Goal: Task Accomplishment & Management: Use online tool/utility

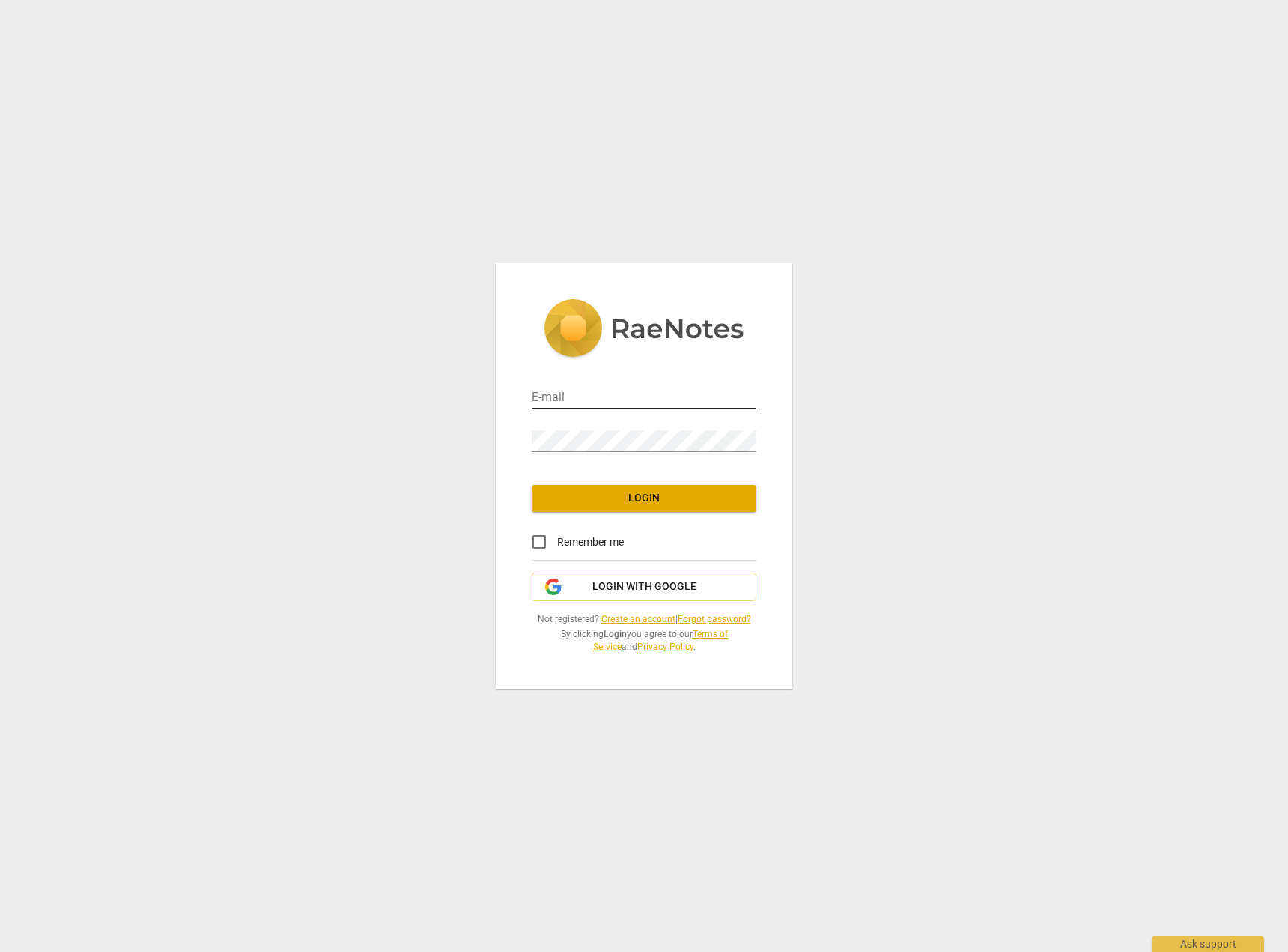
click at [598, 402] on input "email" at bounding box center [644, 398] width 225 height 22
type input "[EMAIL_ADDRESS][DOMAIN_NAME]"
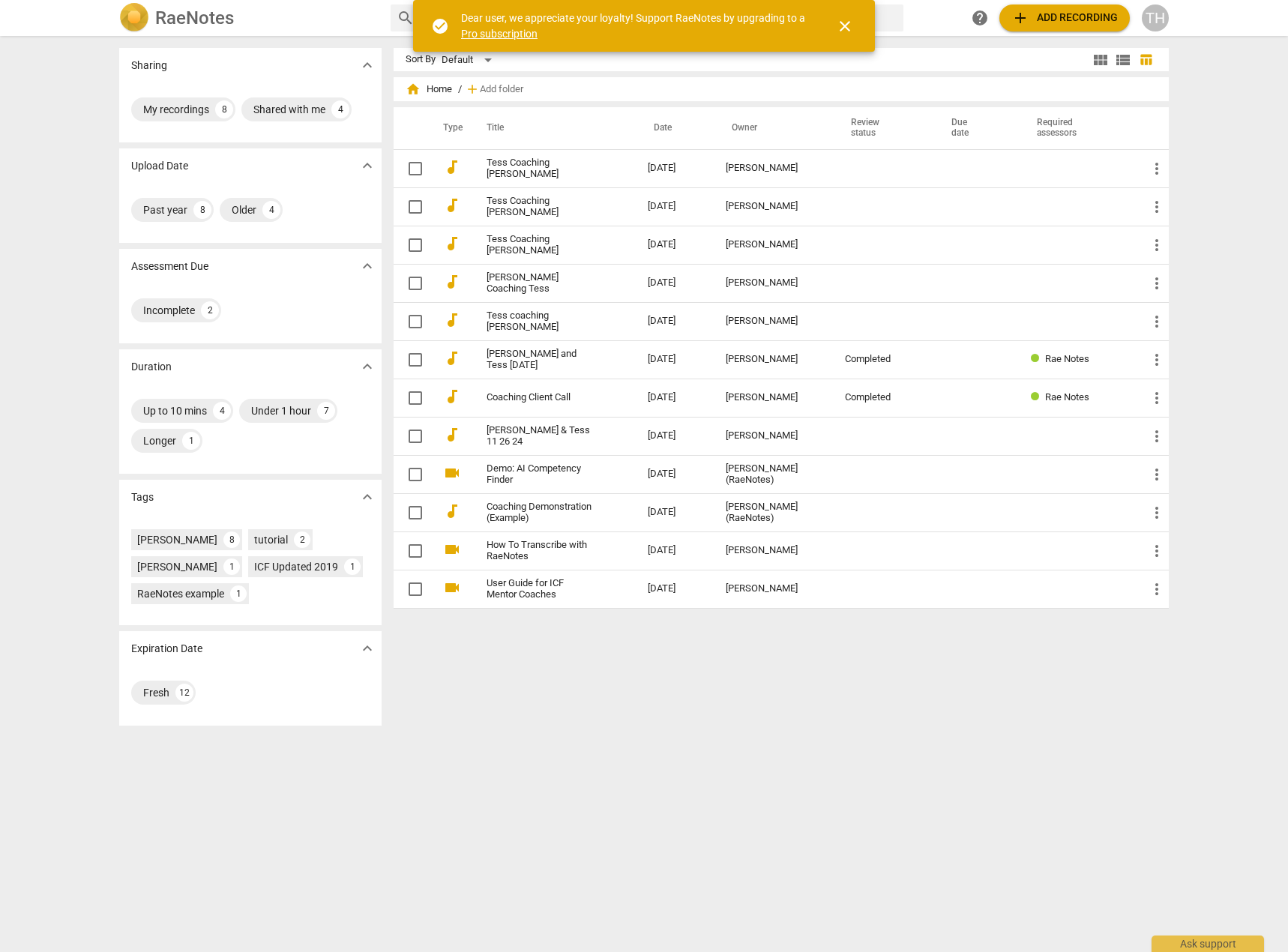
click at [846, 24] on span "close" at bounding box center [845, 27] width 18 height 18
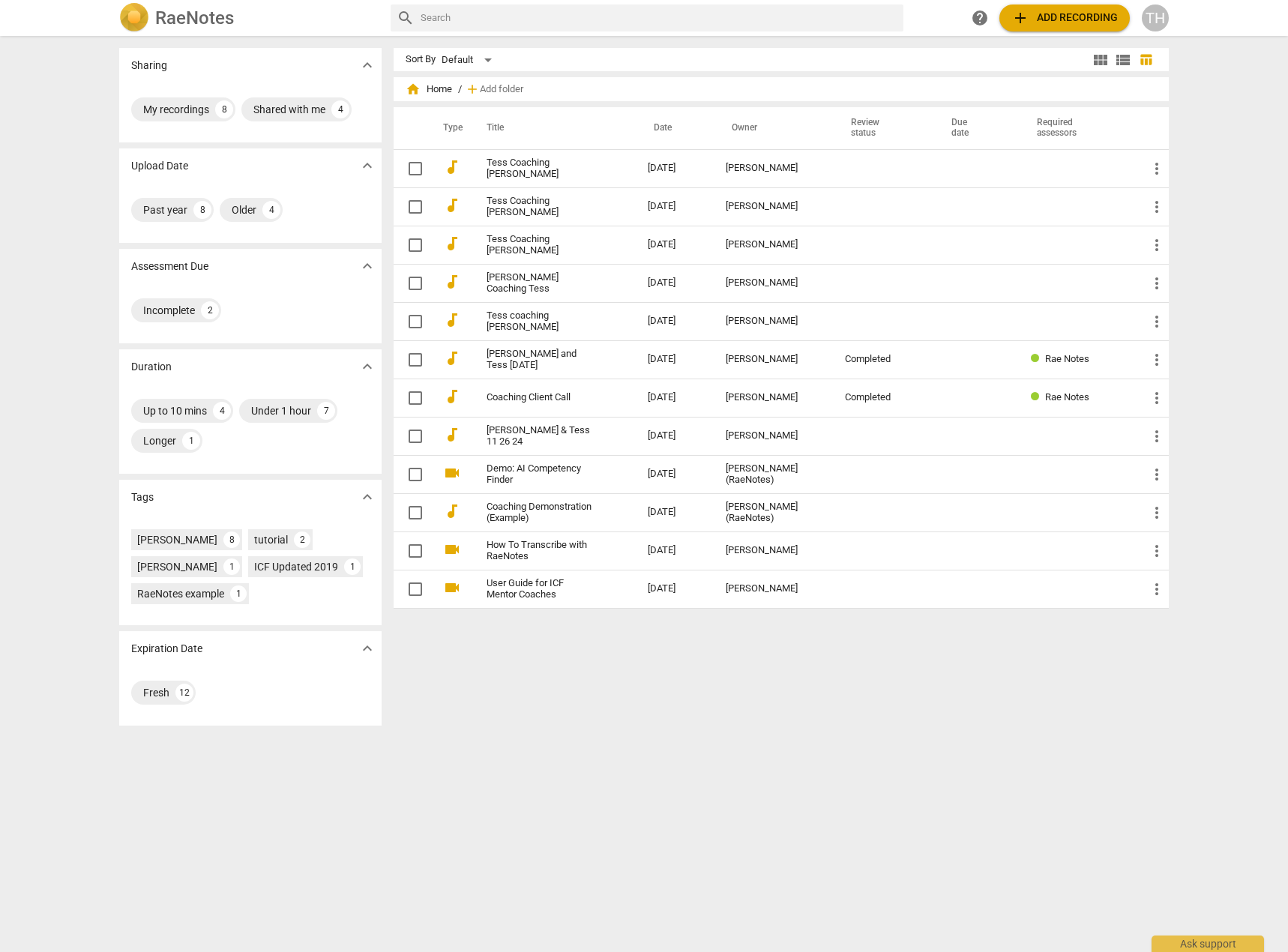
click at [193, 16] on h2 "RaeNotes" at bounding box center [195, 18] width 79 height 21
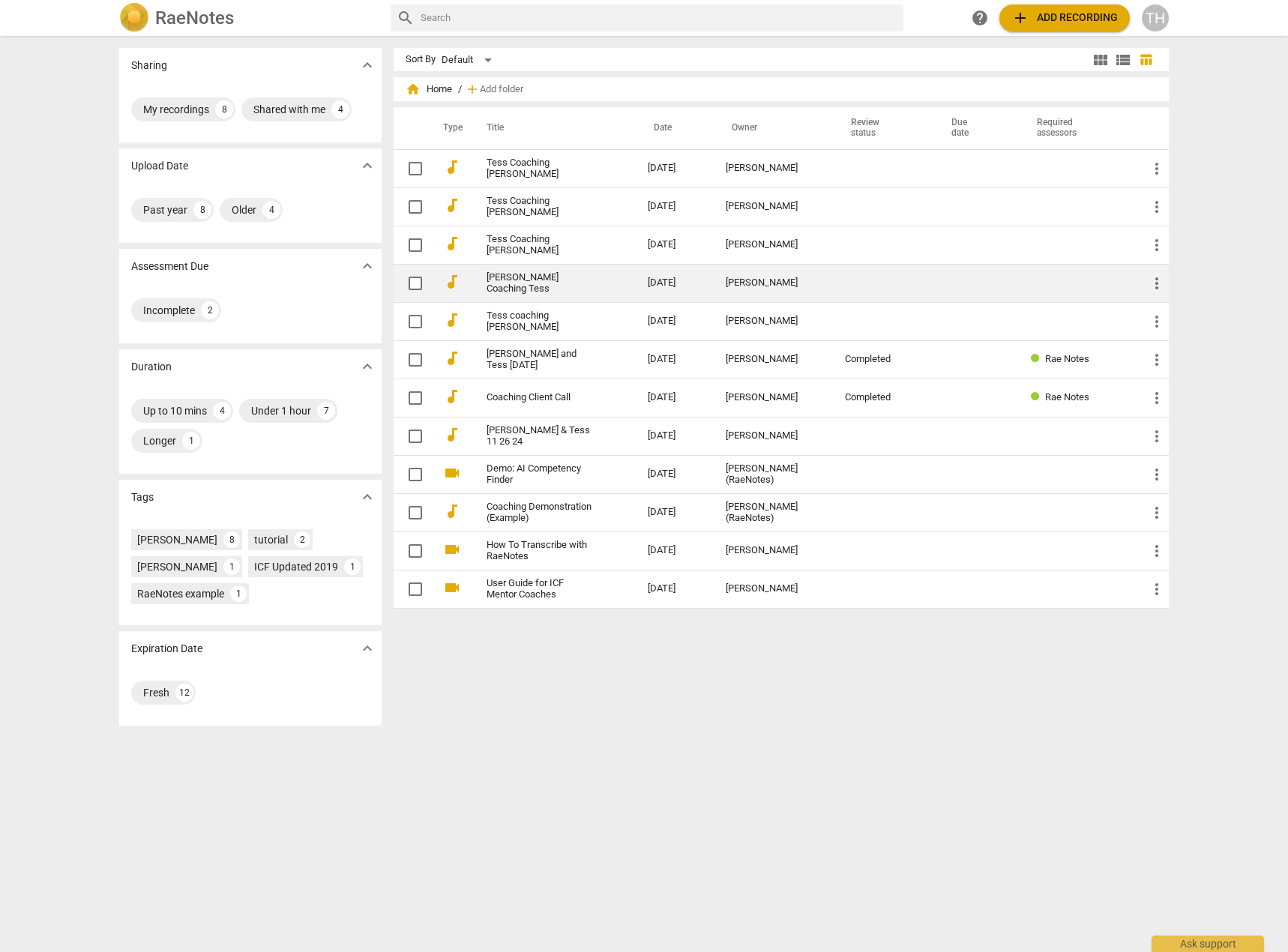
click at [522, 280] on link "[PERSON_NAME] Coaching Tess" at bounding box center [539, 284] width 107 height 23
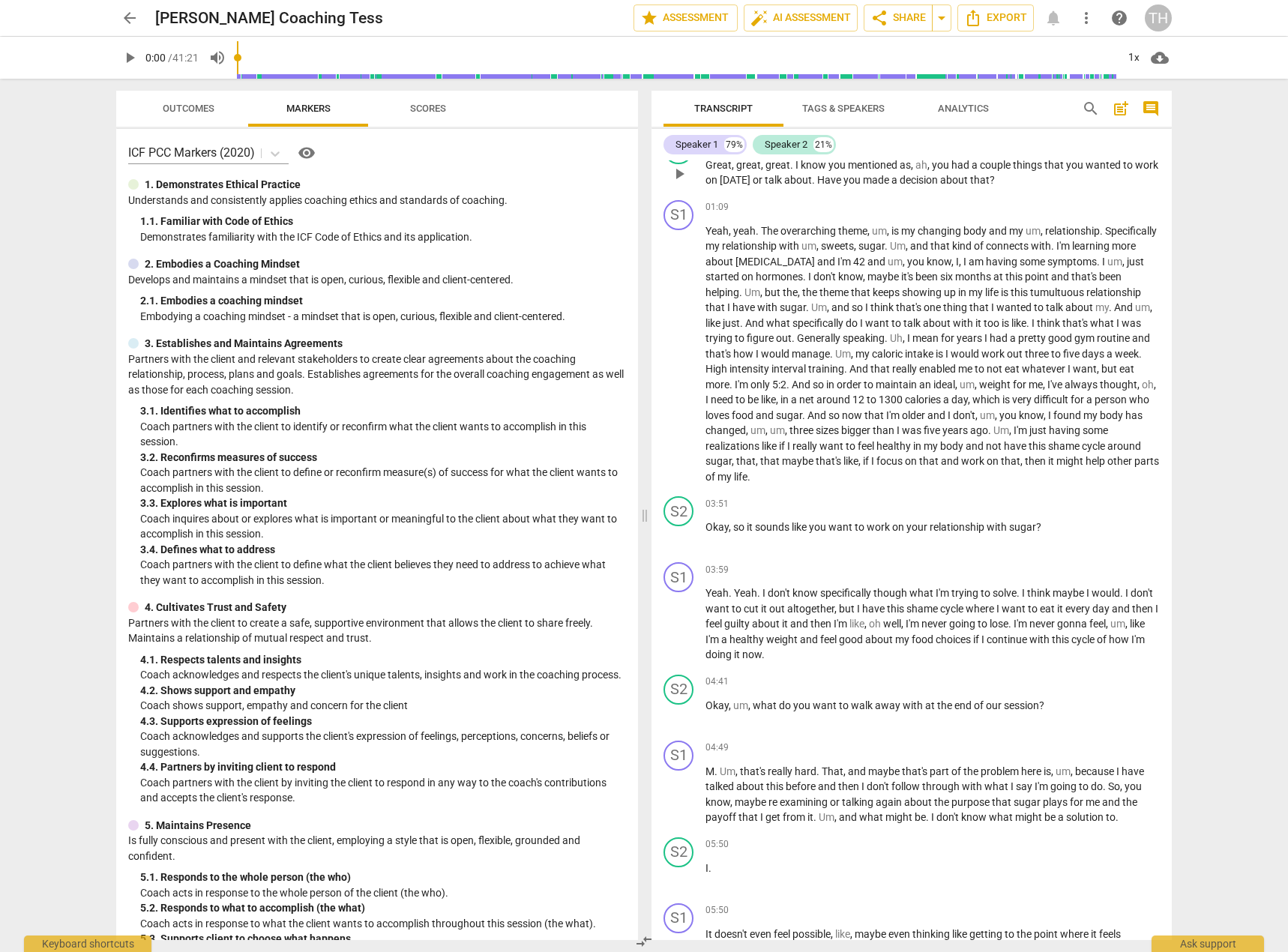
scroll to position [300, 0]
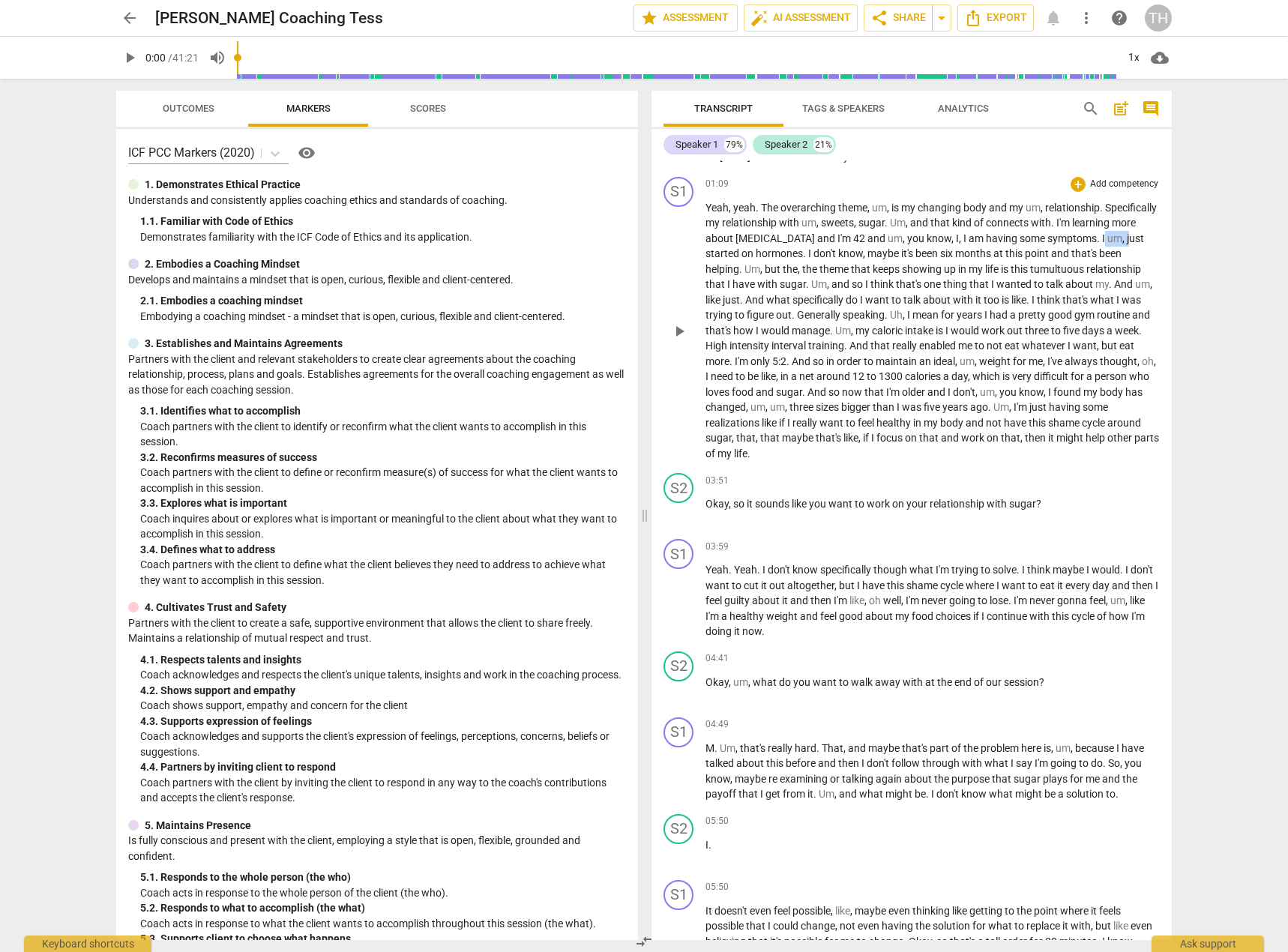
drag, startPoint x: 764, startPoint y: 253, endPoint x: 789, endPoint y: 256, distance: 25.2
click at [789, 256] on p "Yeah , yeah . The overarching theme , um , is my changing body and my um , rela…" at bounding box center [932, 331] width 454 height 262
drag, startPoint x: 818, startPoint y: 272, endPoint x: 833, endPoint y: 272, distance: 15.0
click at [760, 272] on span "Um" at bounding box center [752, 269] width 16 height 12
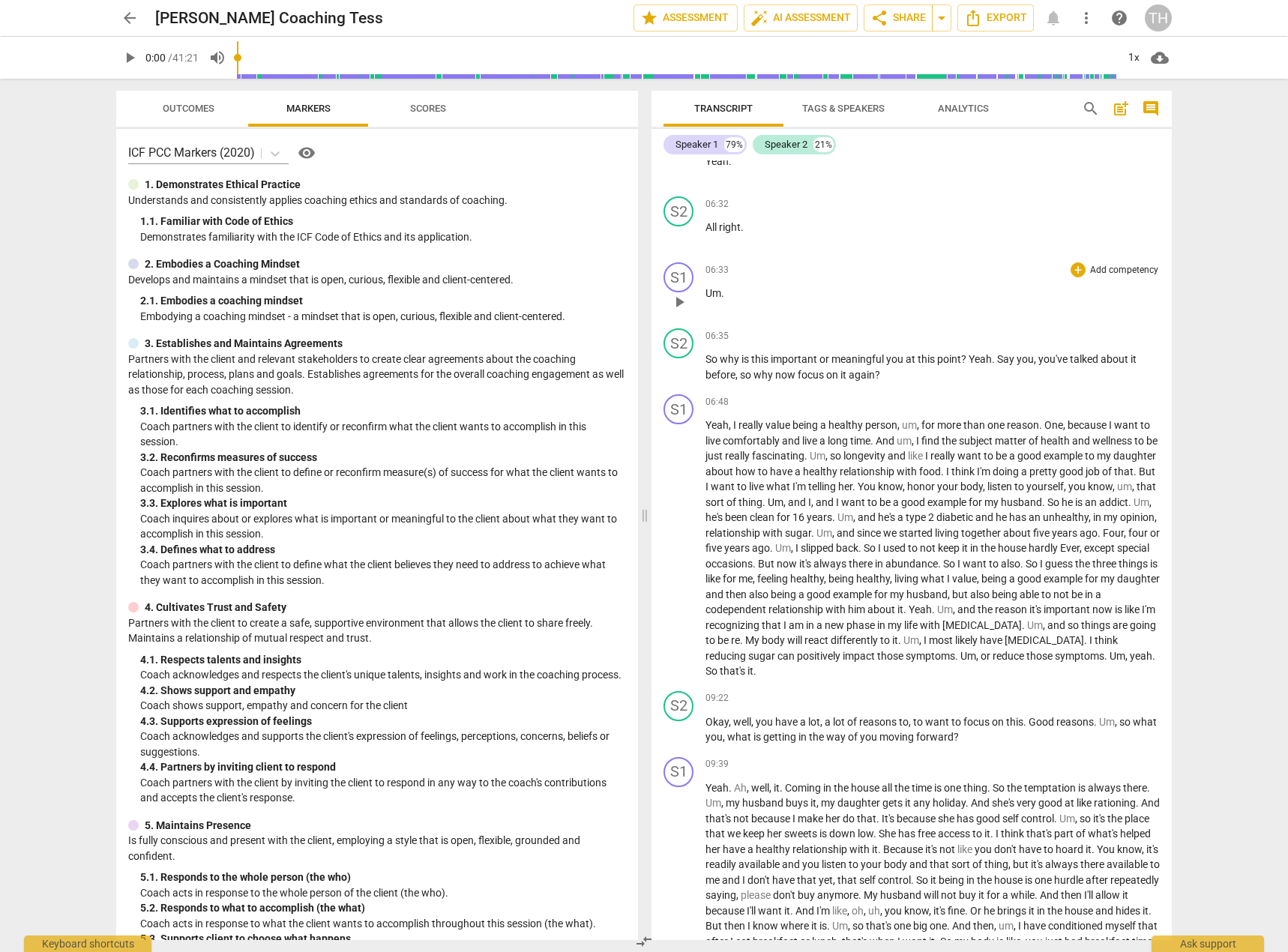
scroll to position [1349, 0]
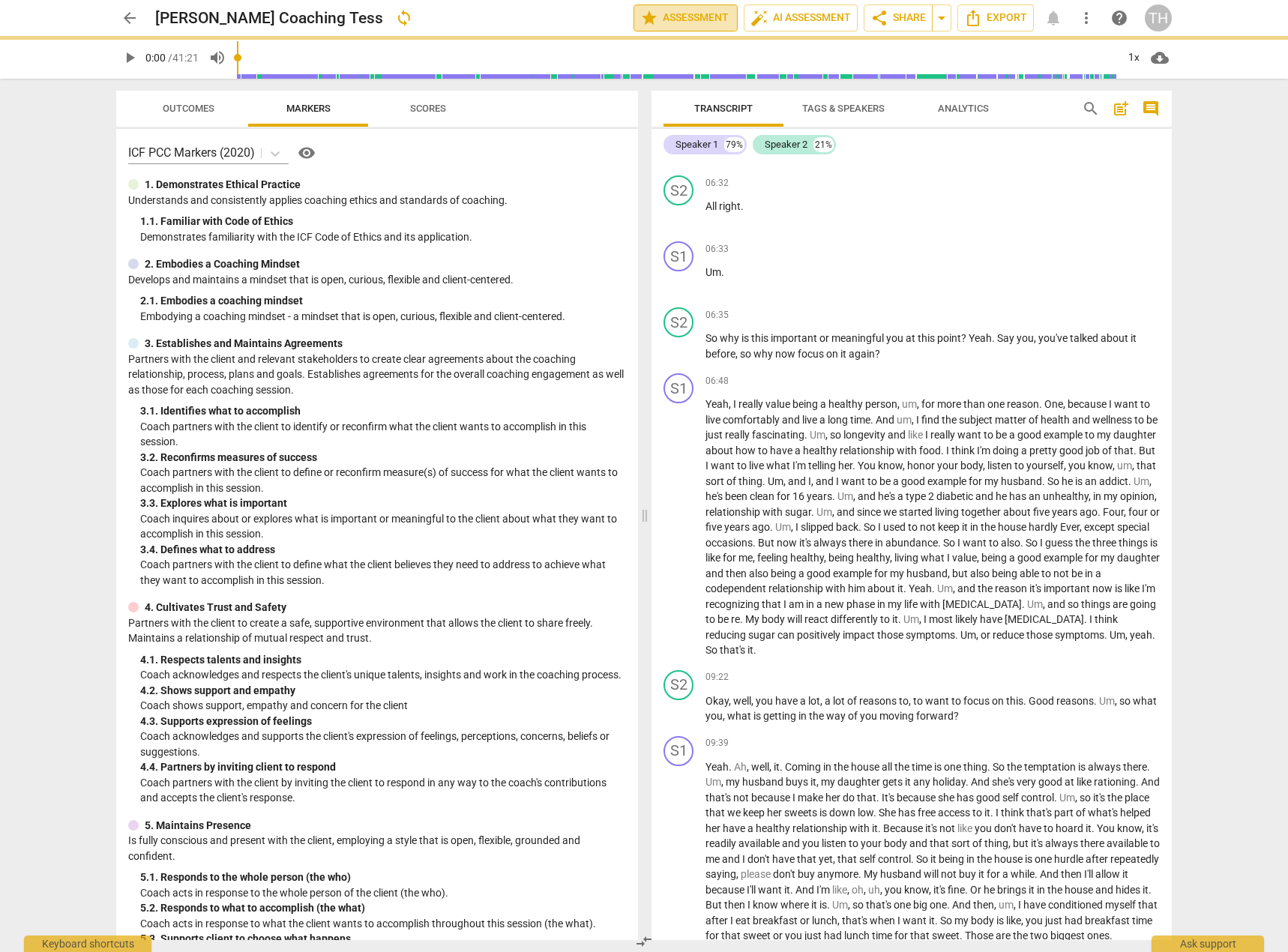
click at [680, 17] on span "star Assessment" at bounding box center [686, 18] width 91 height 18
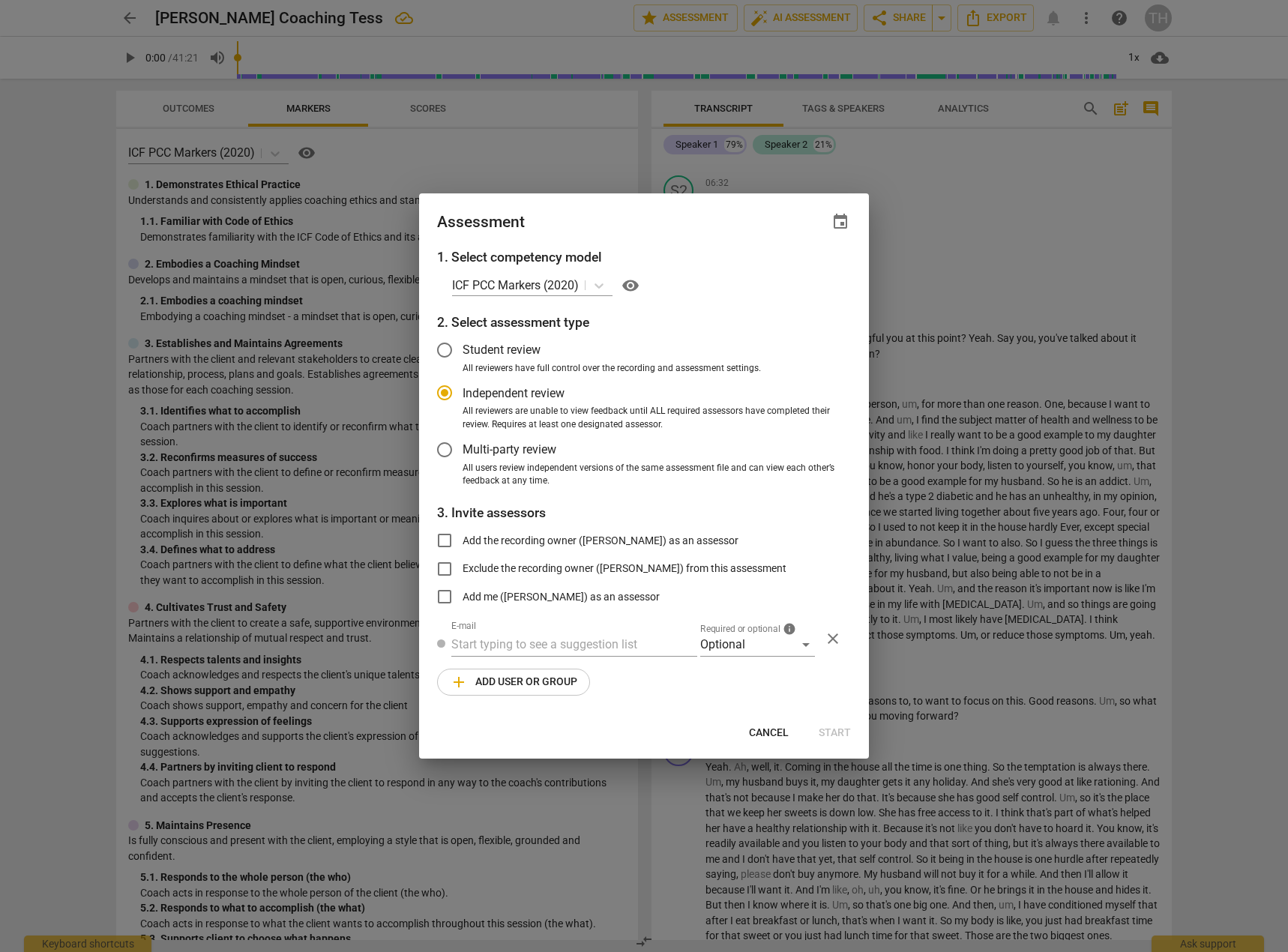
click at [771, 730] on span "Cancel" at bounding box center [768, 734] width 39 height 15
radio input "false"
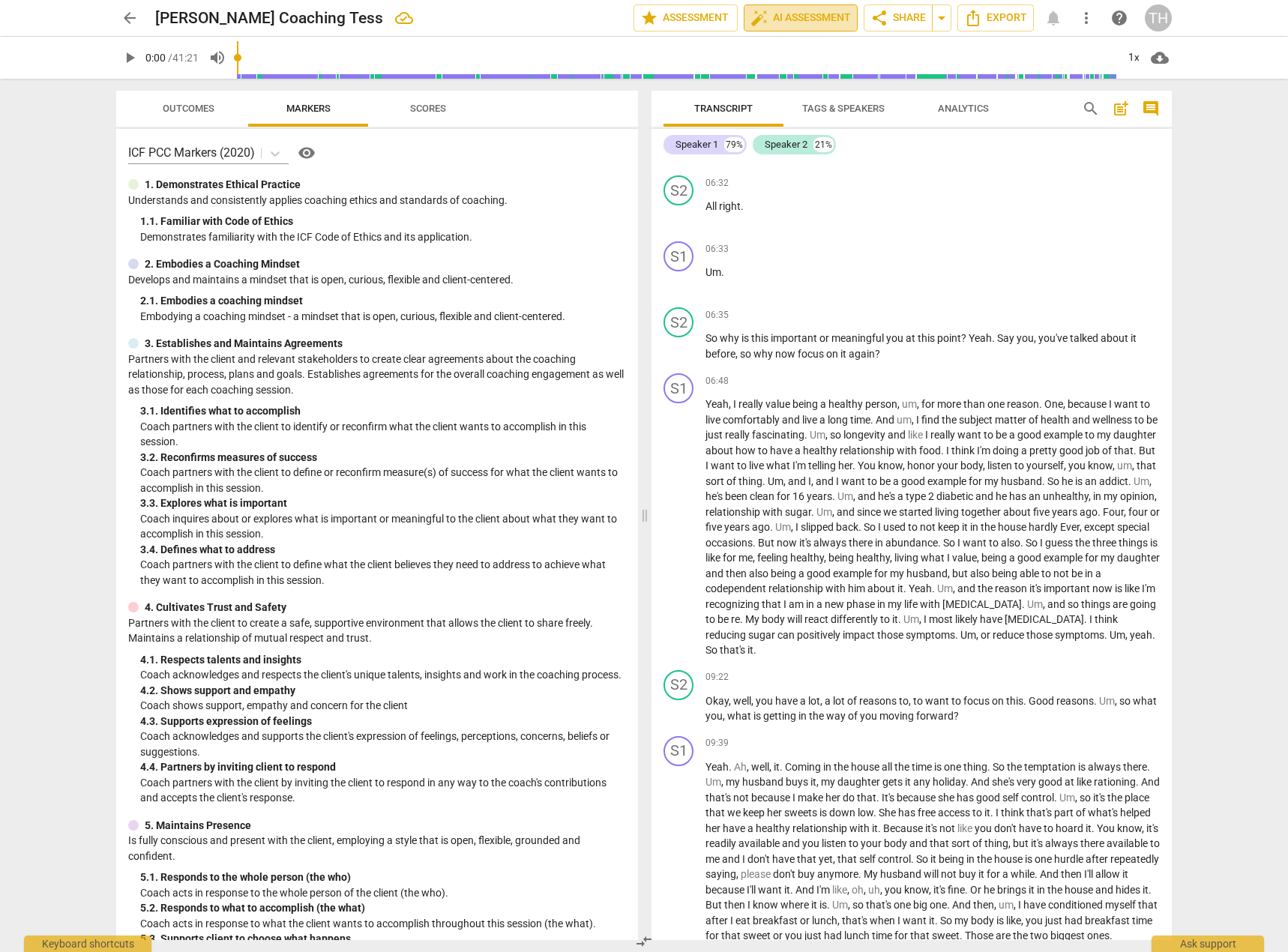
click at [781, 13] on span "auto_fix_high AI Assessment" at bounding box center [800, 18] width 100 height 18
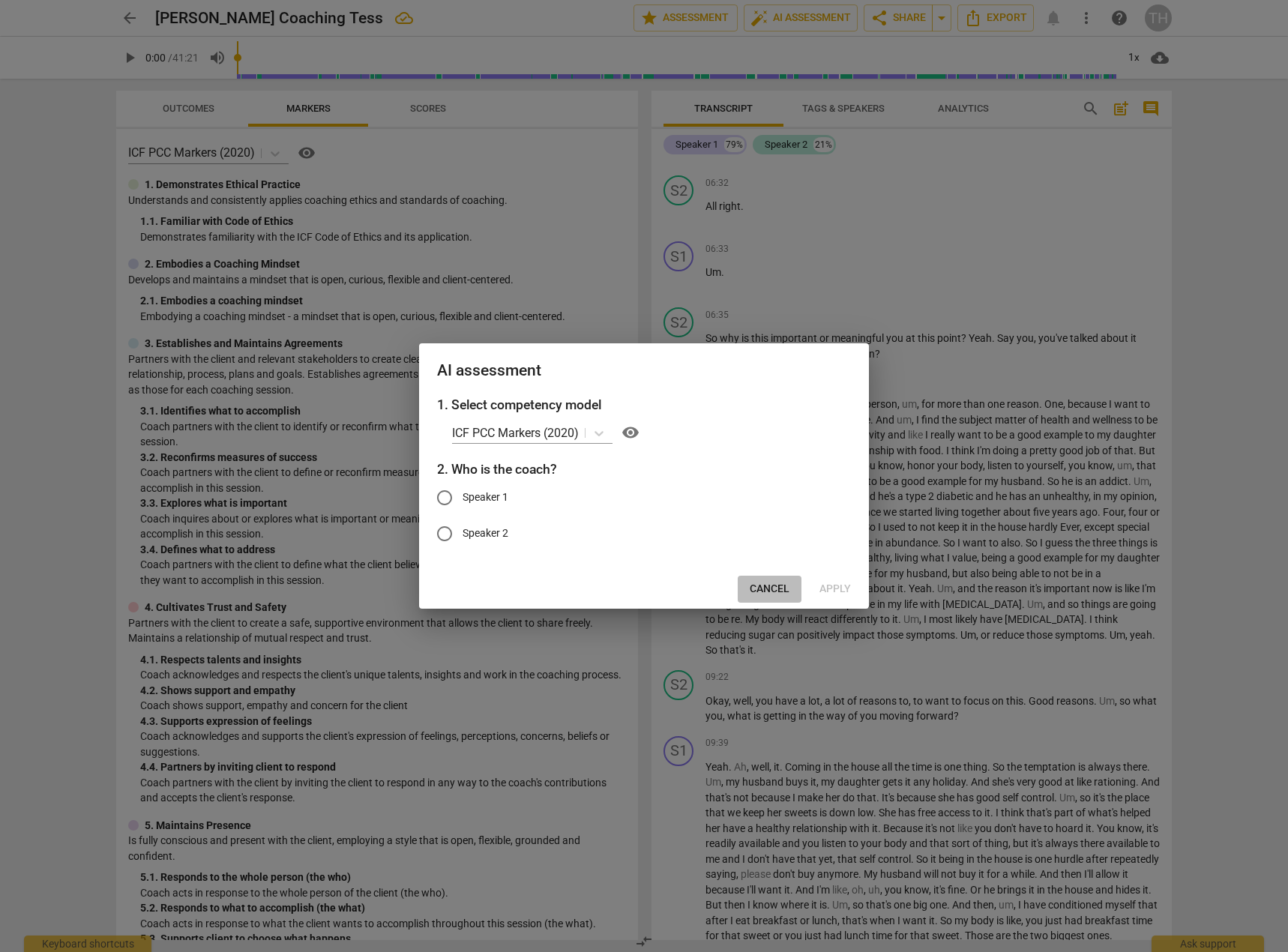
click at [766, 592] on span "Cancel" at bounding box center [769, 589] width 39 height 15
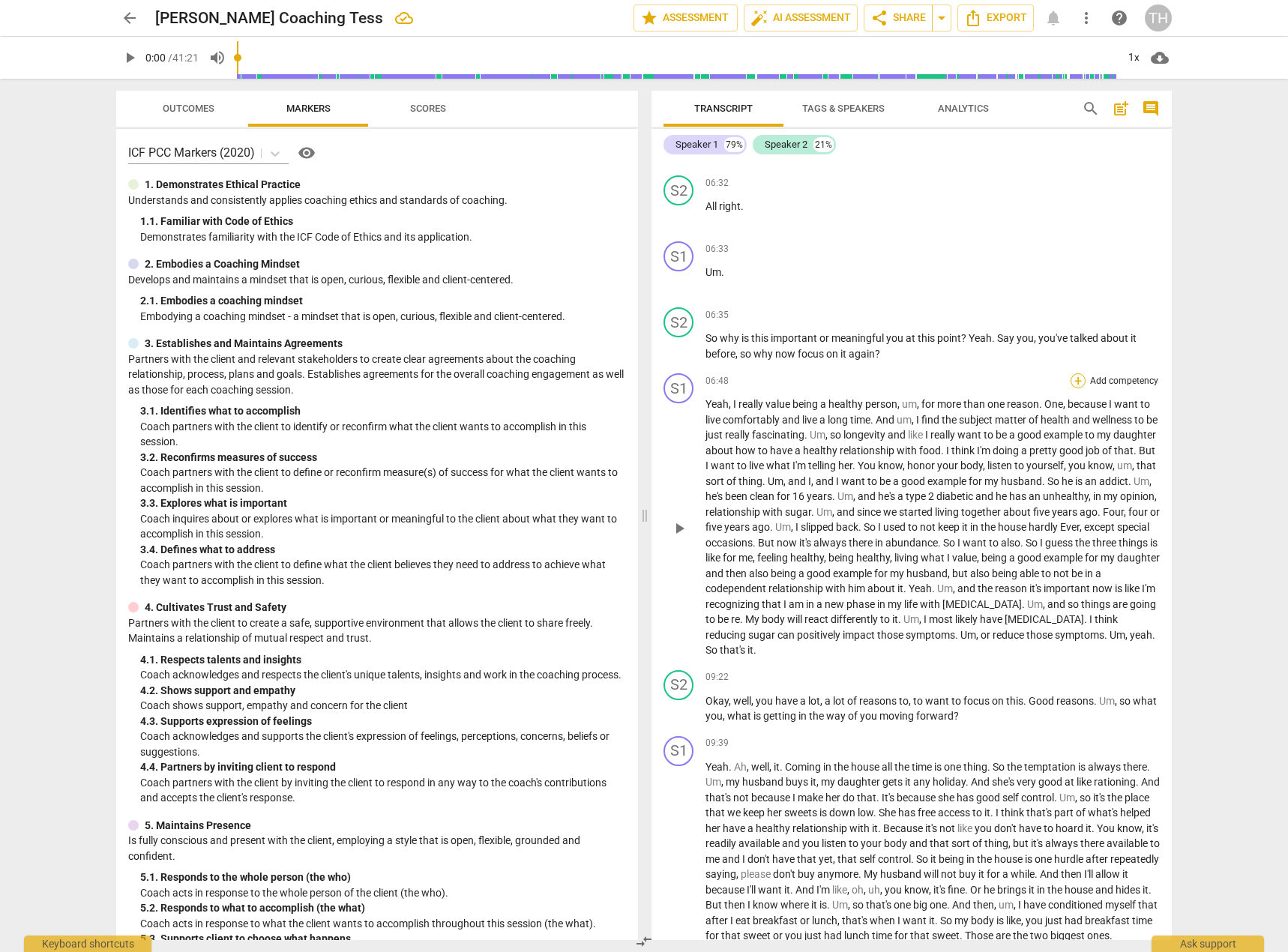
click at [1070, 388] on div "+" at bounding box center [1078, 381] width 15 height 15
click at [790, 735] on div at bounding box center [644, 476] width 1288 height 952
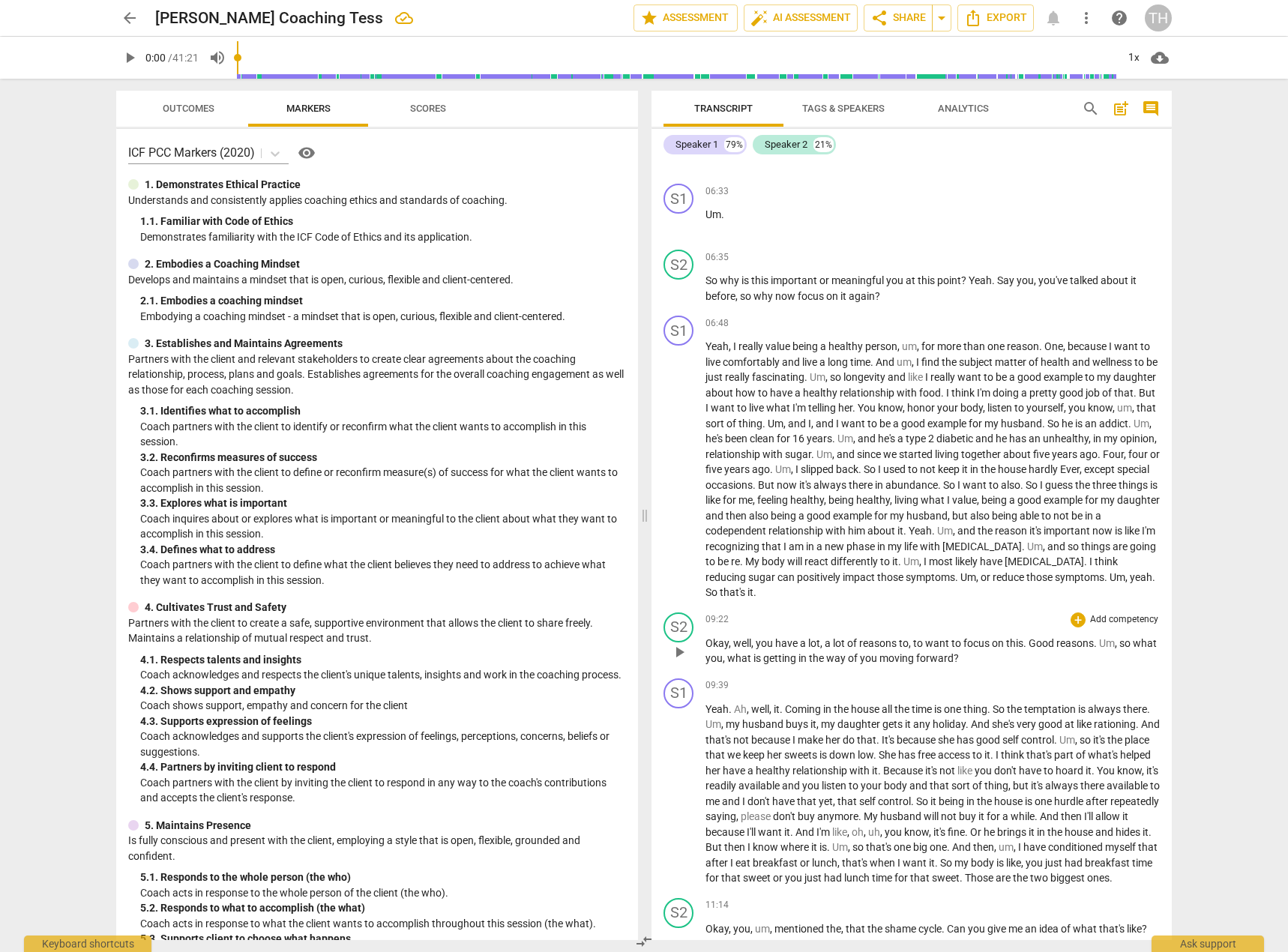
scroll to position [1425, 0]
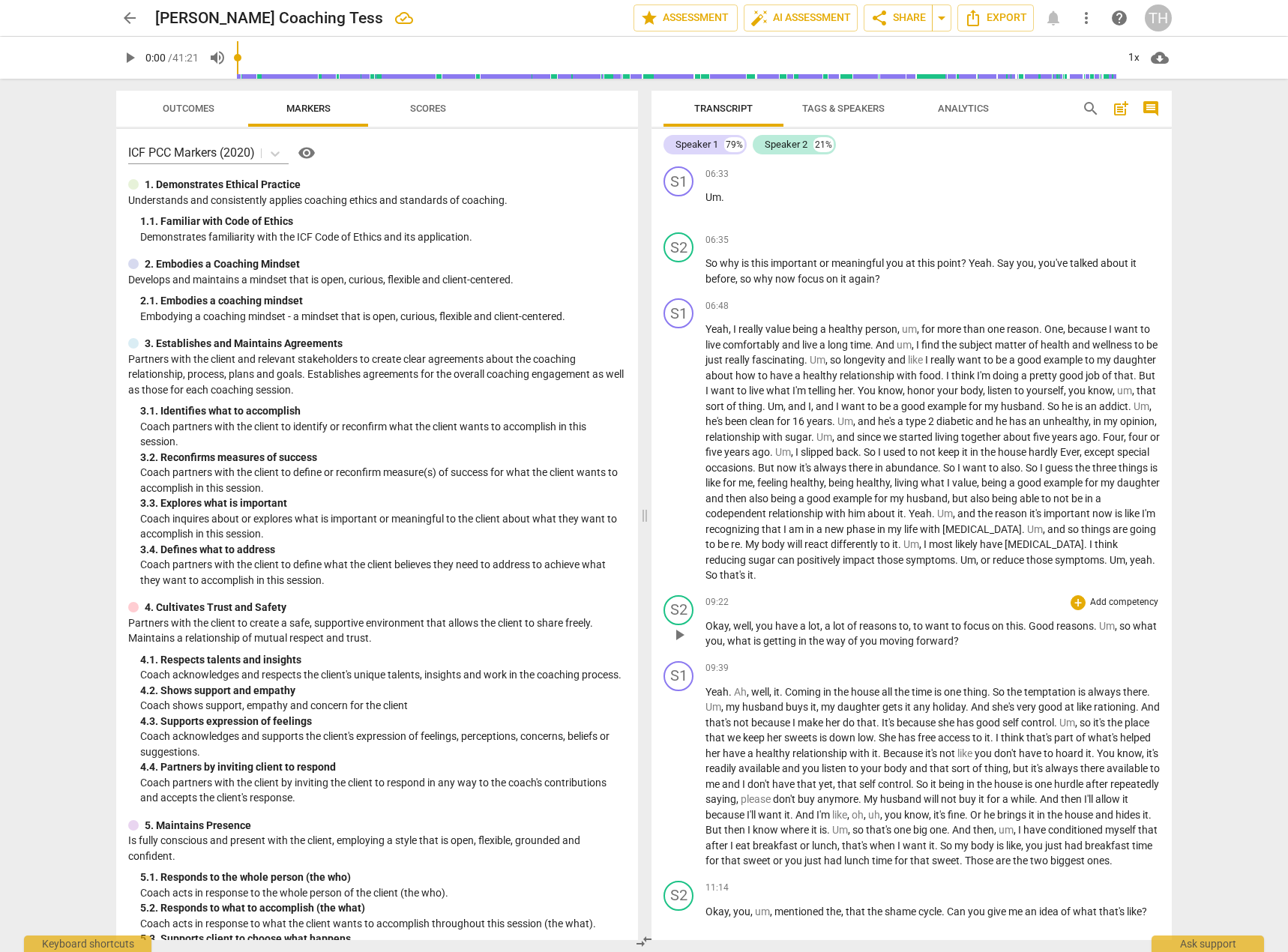
click at [1074, 611] on div "+" at bounding box center [1078, 603] width 15 height 15
click at [1186, 620] on b "5.Presence" at bounding box center [1189, 618] width 44 height 18
click at [1161, 618] on span "✓" at bounding box center [1160, 618] width 8 height 18
click at [1168, 619] on b "5.Presence" at bounding box center [1189, 618] width 44 height 18
click at [1198, 749] on span "Apply" at bounding box center [1192, 749] width 32 height 15
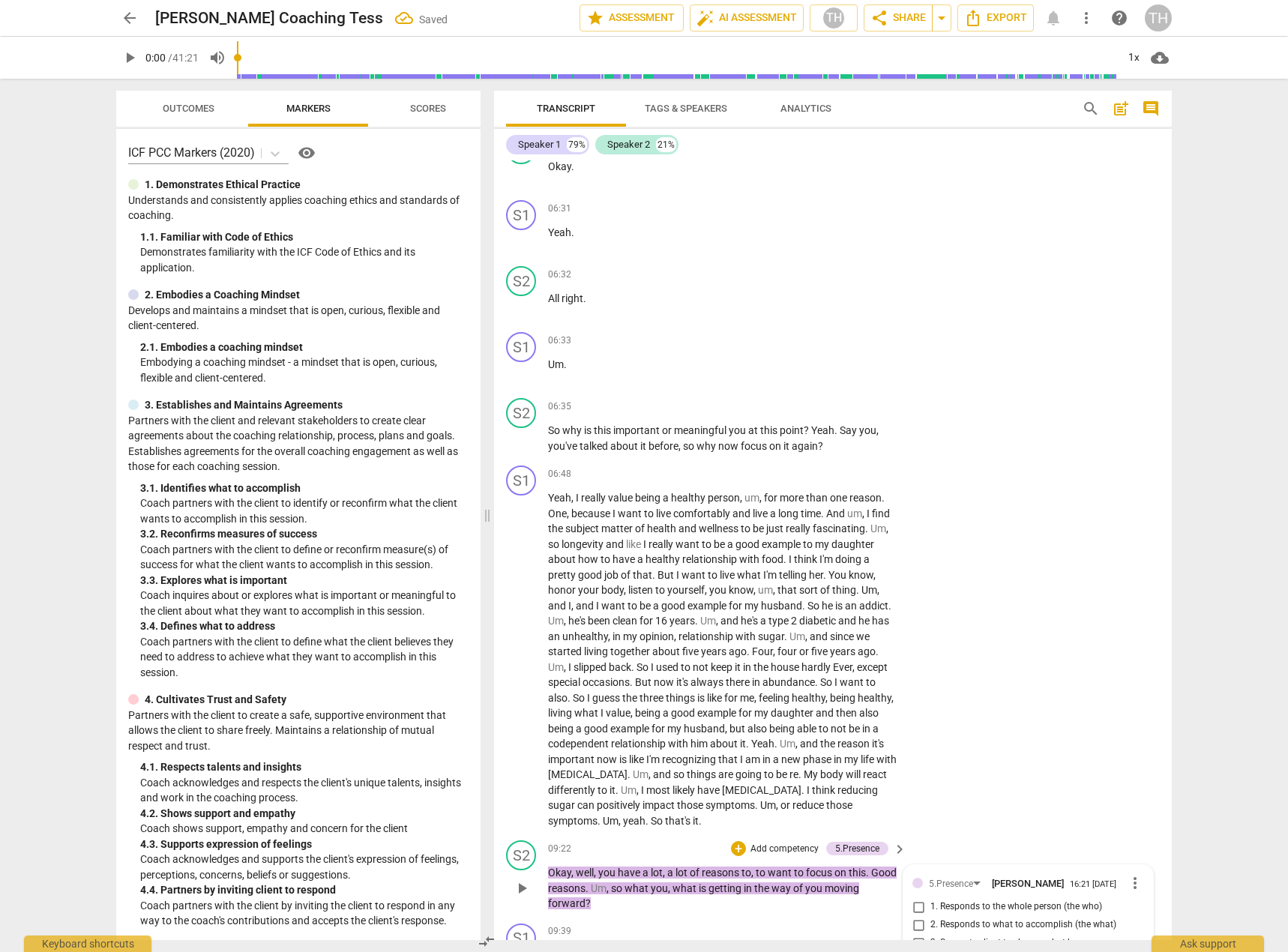
scroll to position [1590, 0]
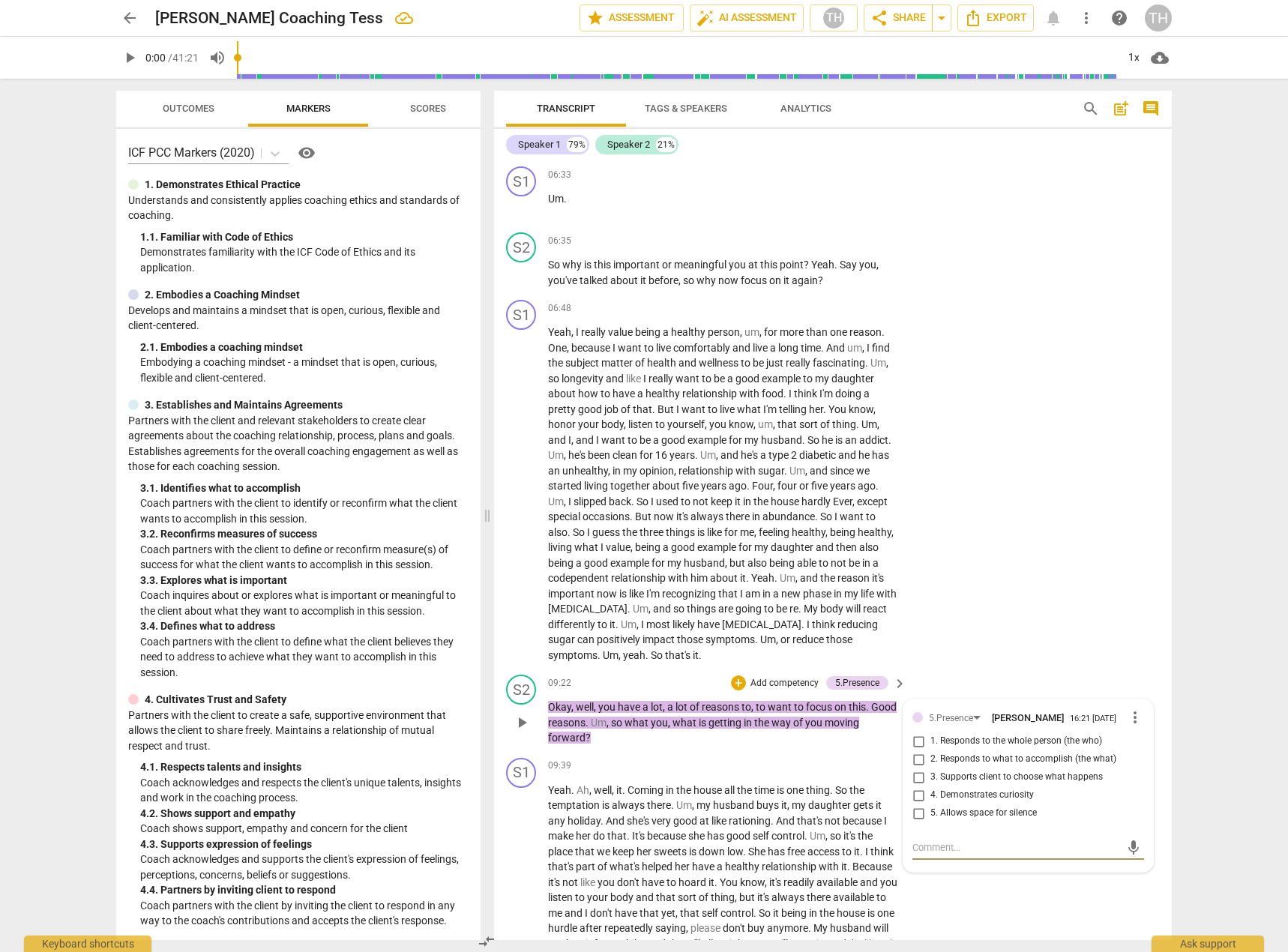
click at [919, 805] on input "4. Demonstrates curiosity" at bounding box center [919, 796] width 24 height 18
checkbox input "true"
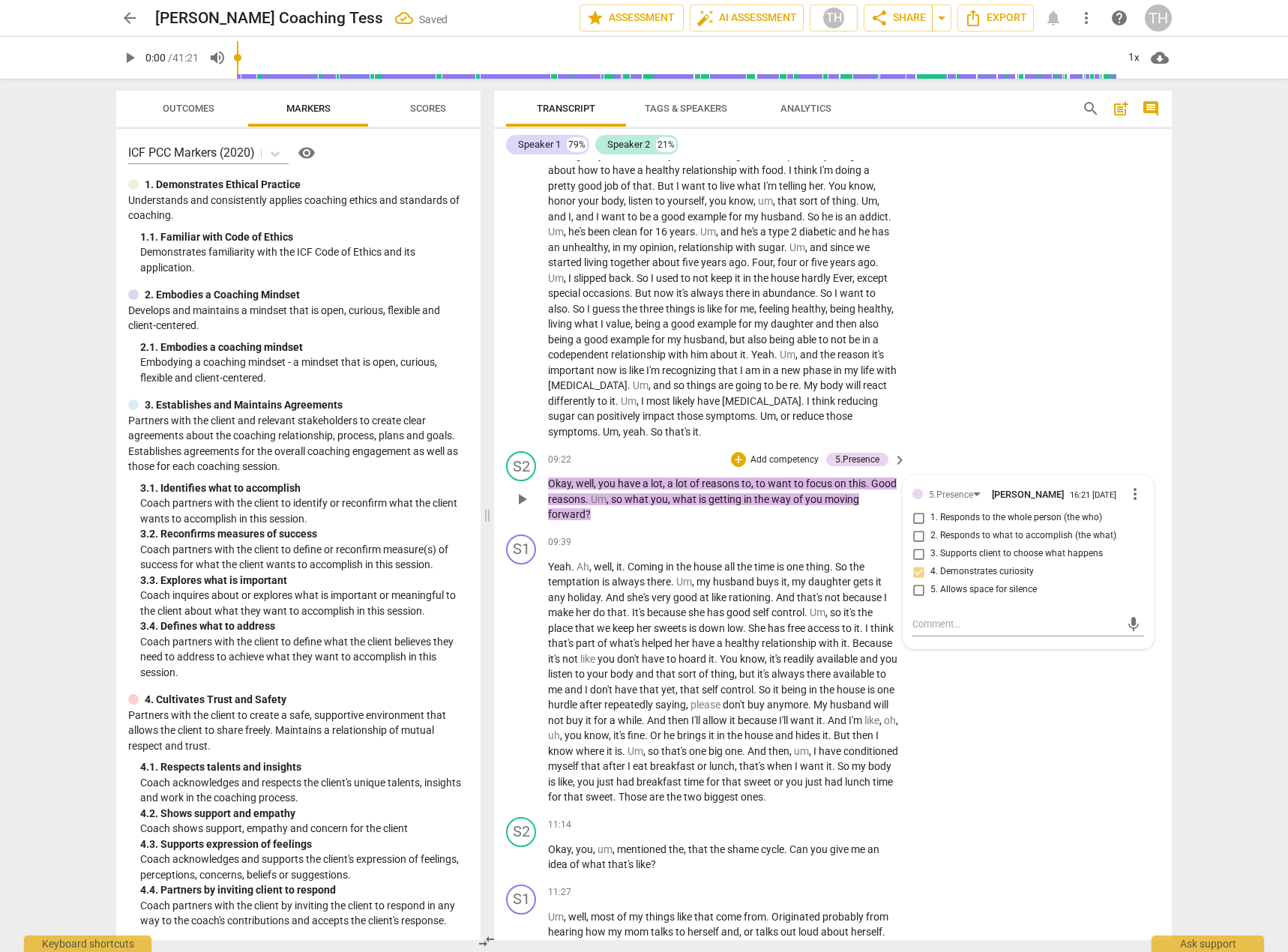
scroll to position [1815, 0]
click at [1116, 809] on div "S1 play_arrow pause 09:39 + Add competency keyboard_arrow_right Yeah . Ah , wel…" at bounding box center [832, 668] width 677 height 283
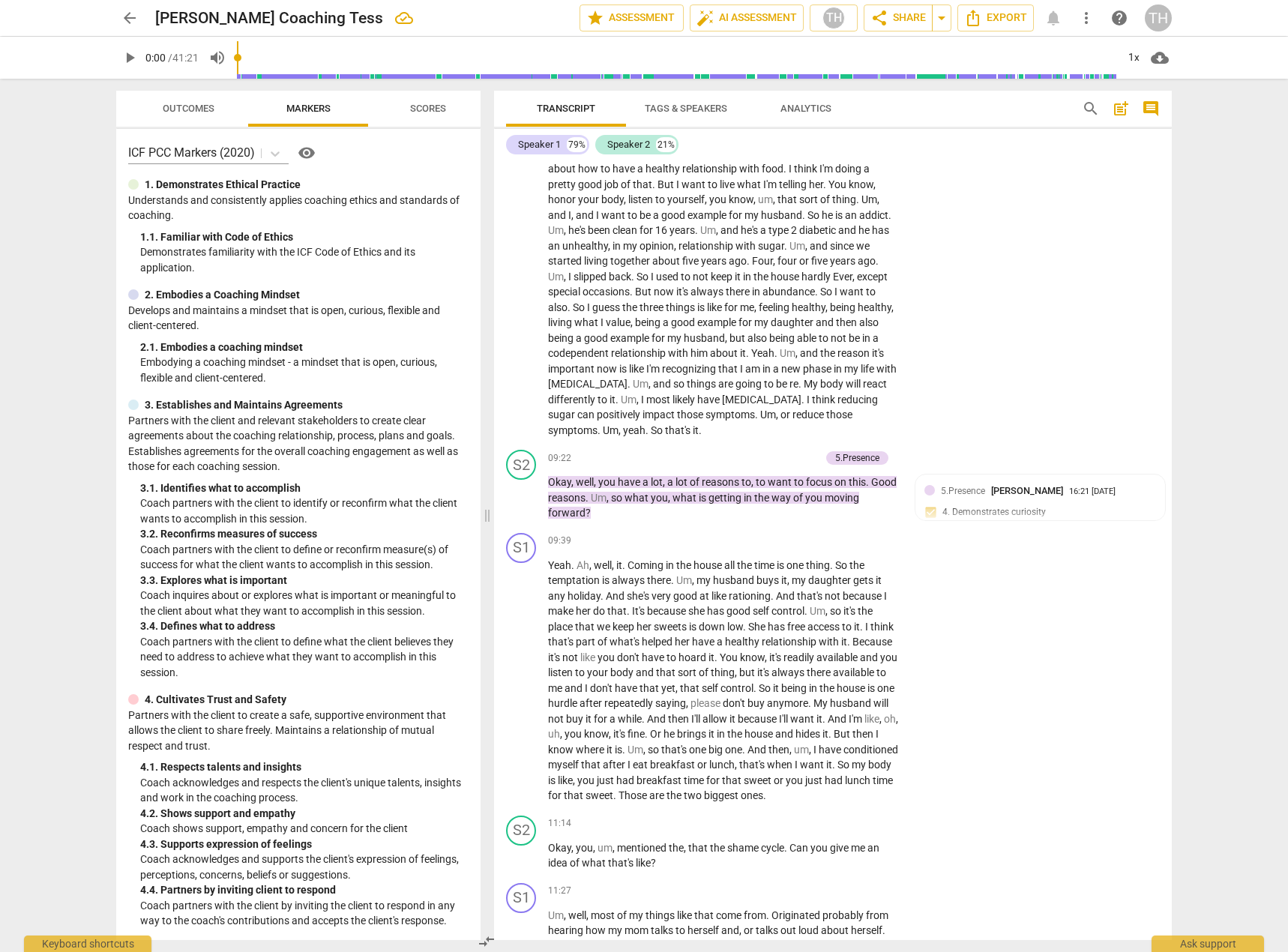
click at [435, 115] on span "Scores" at bounding box center [428, 108] width 72 height 20
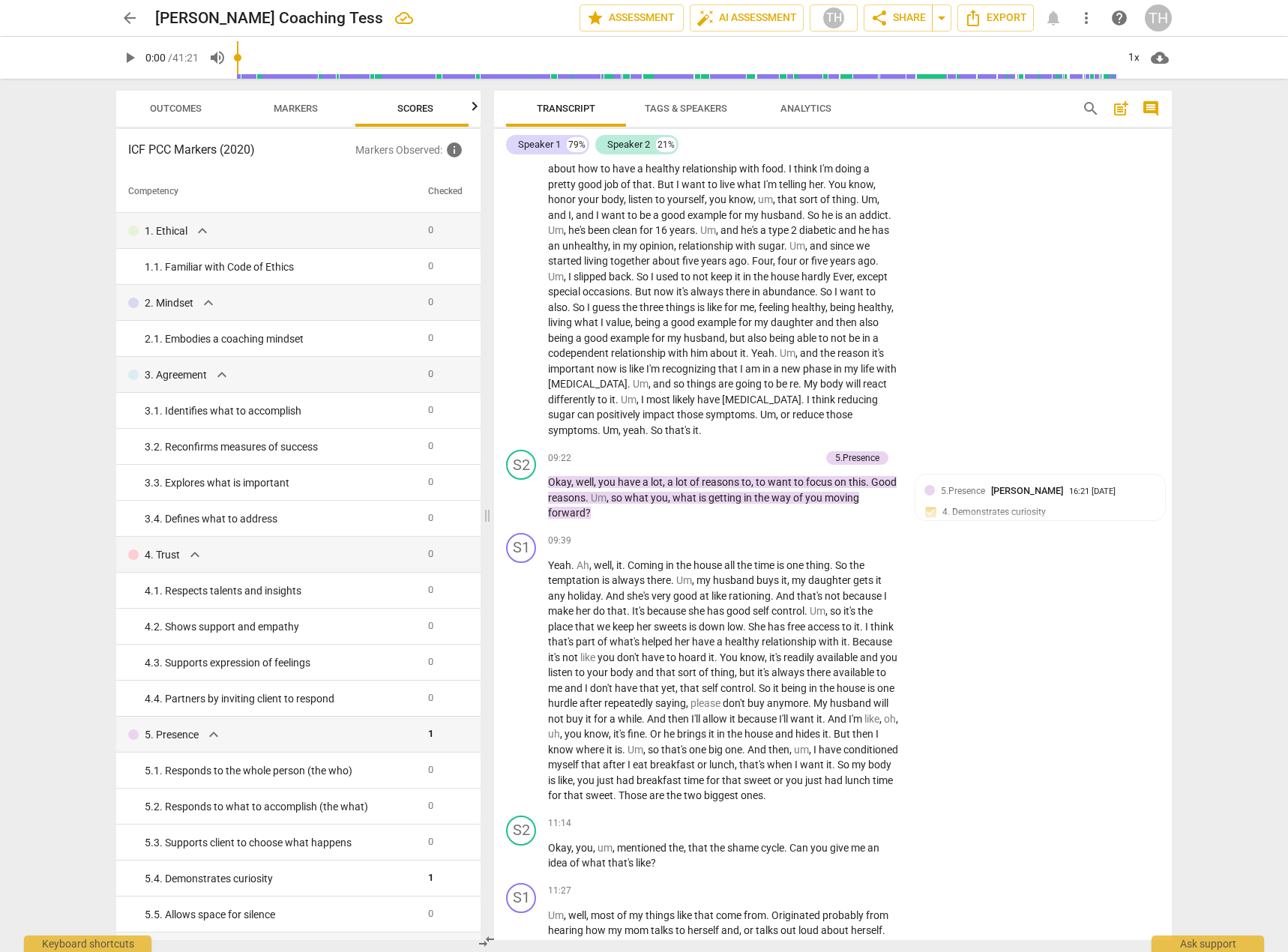
scroll to position [0, 20]
click at [279, 112] on span "Markers" at bounding box center [289, 108] width 44 height 11
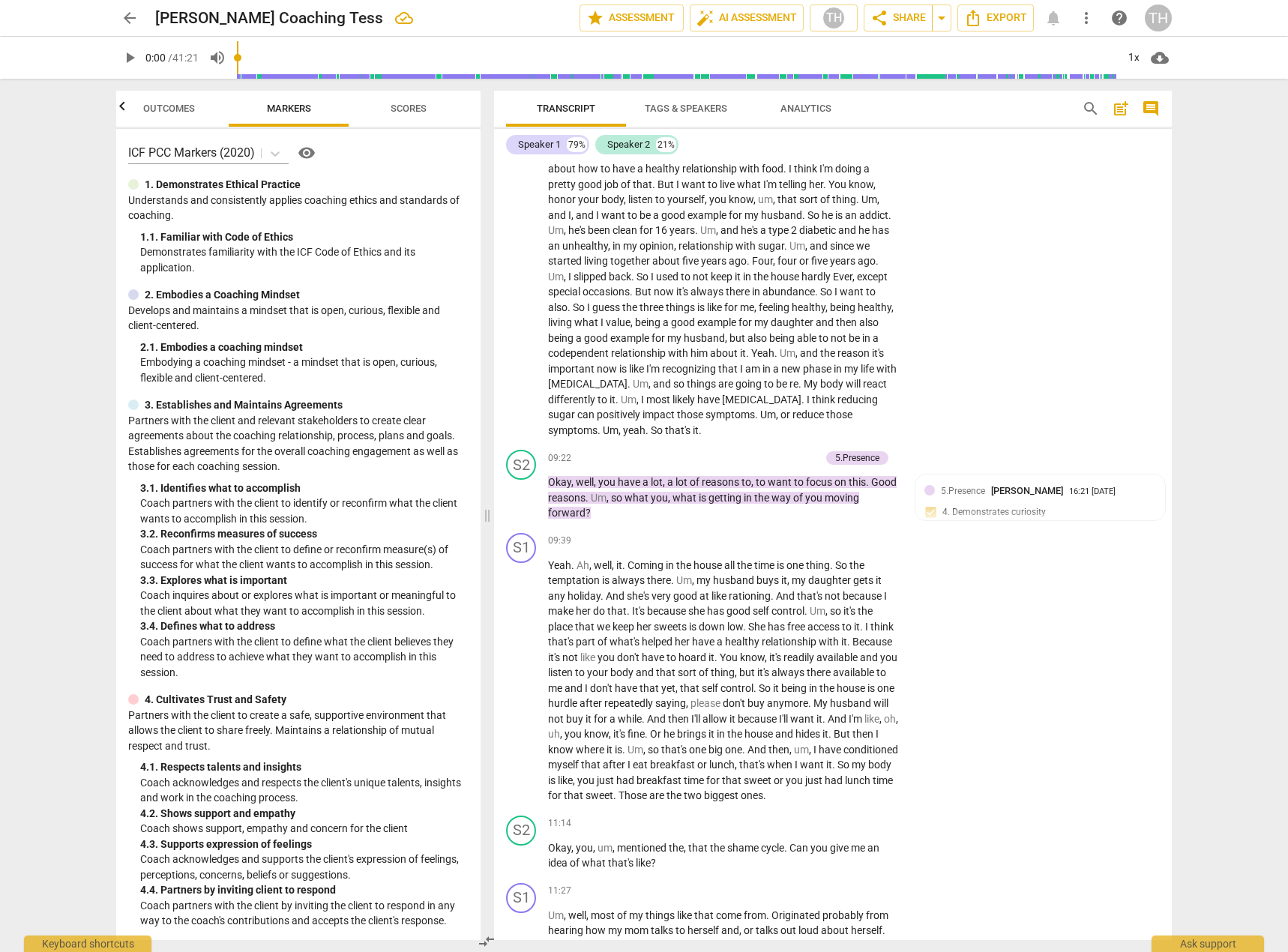
click at [134, 16] on span "arrow_back" at bounding box center [130, 18] width 18 height 18
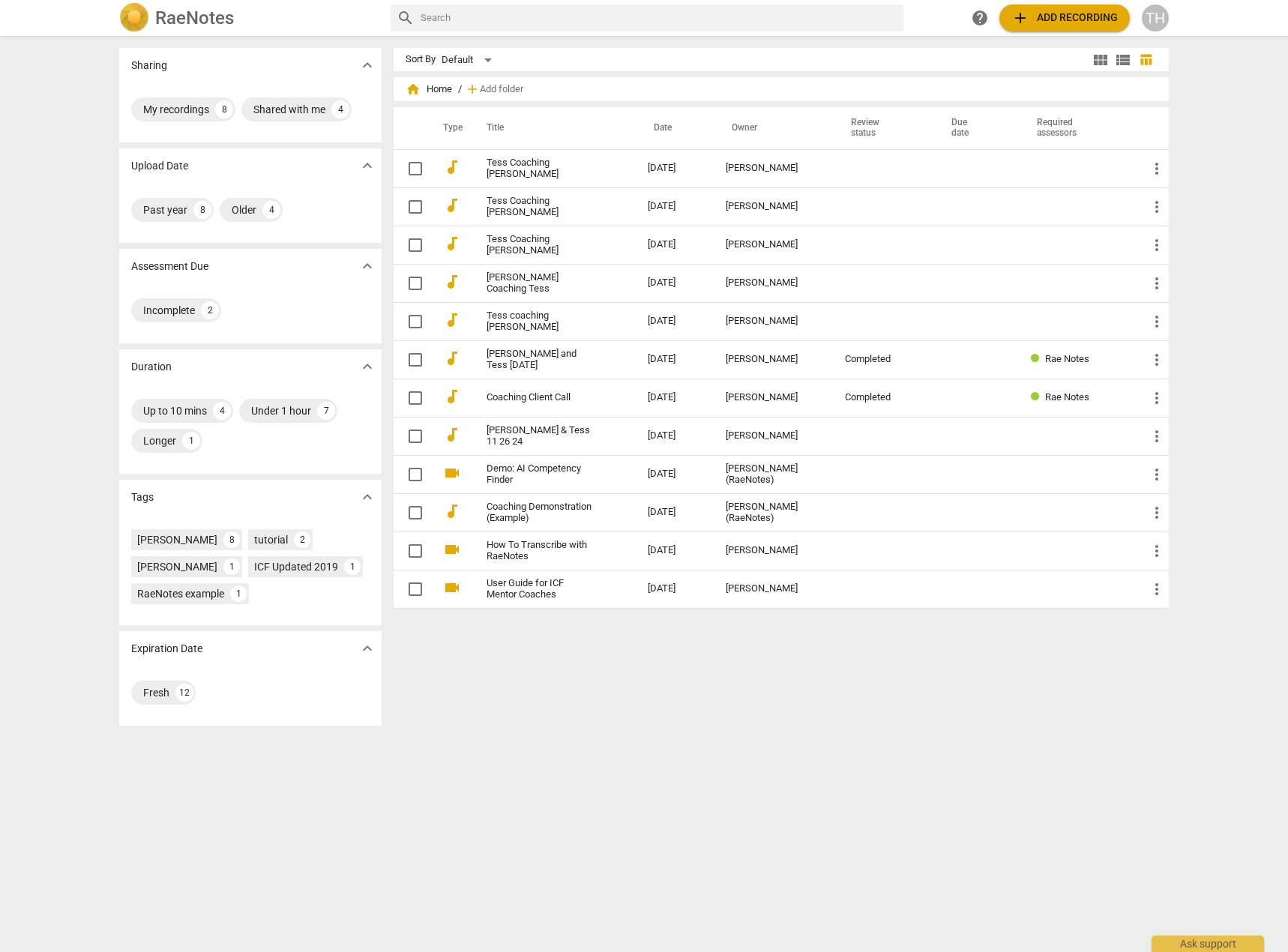
click at [1156, 22] on div "TH" at bounding box center [1155, 18] width 27 height 27
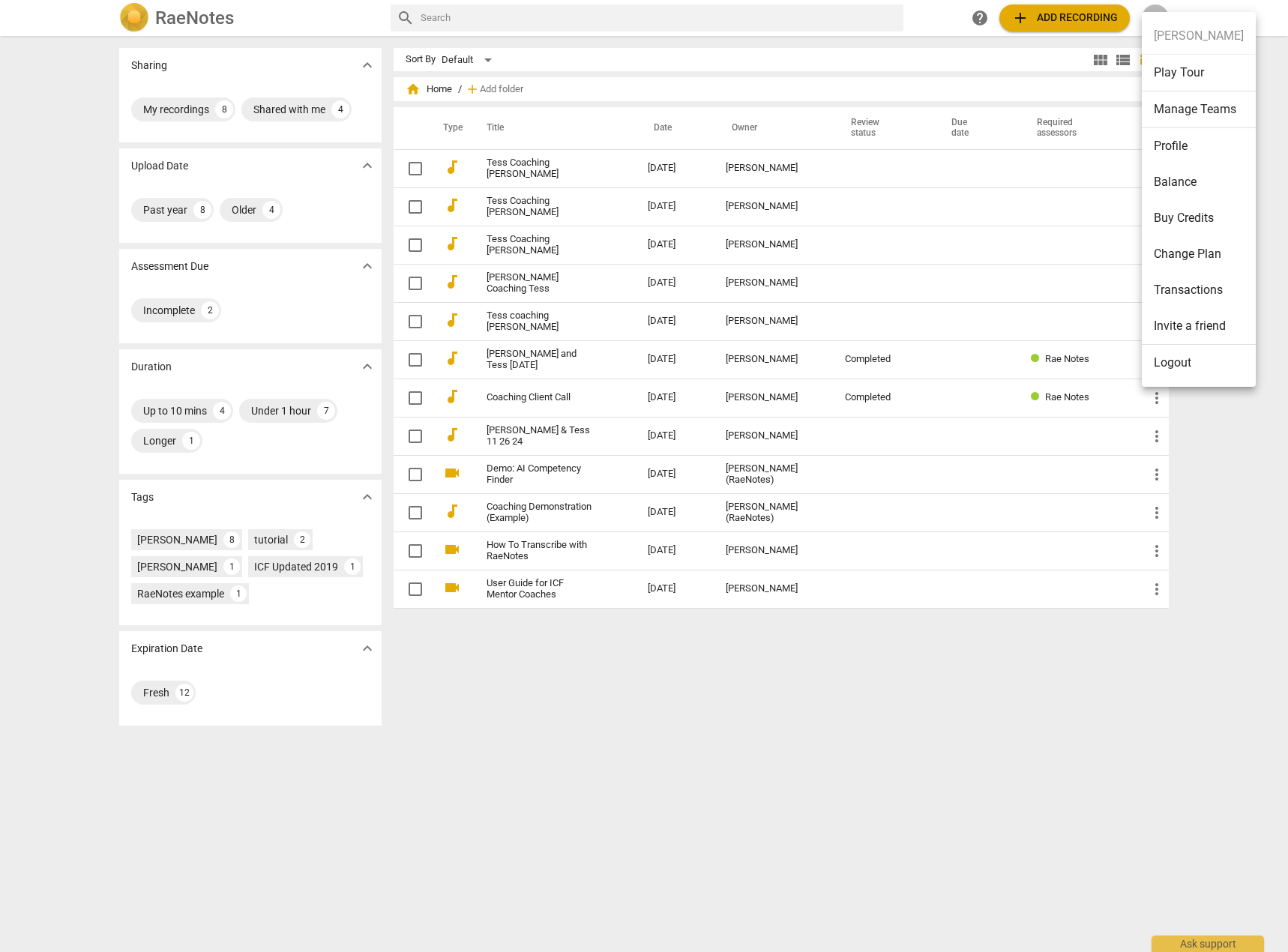
click at [1188, 218] on li "Buy Credits" at bounding box center [1198, 218] width 114 height 36
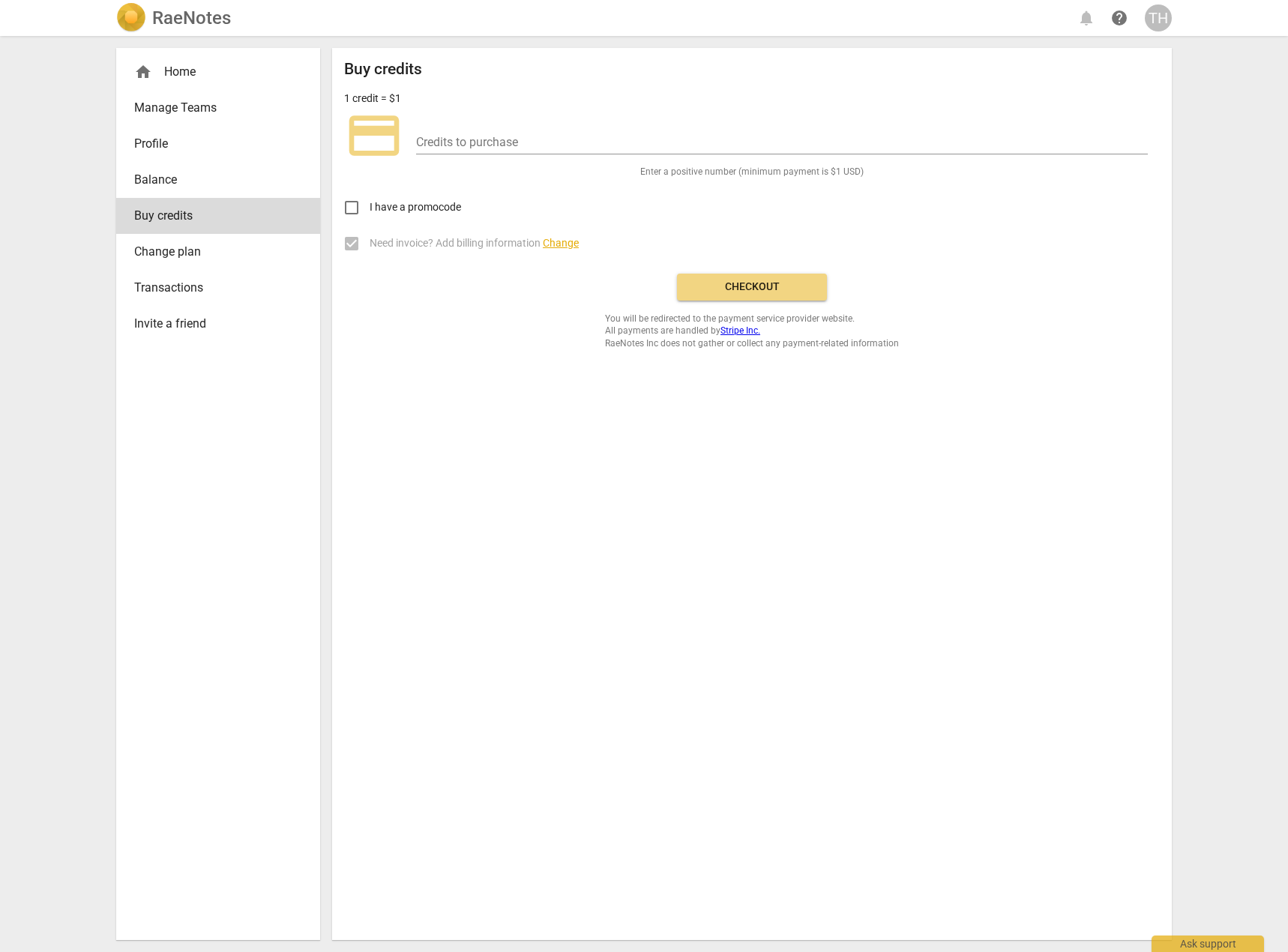
click at [167, 250] on span "Change plan" at bounding box center [212, 252] width 156 height 18
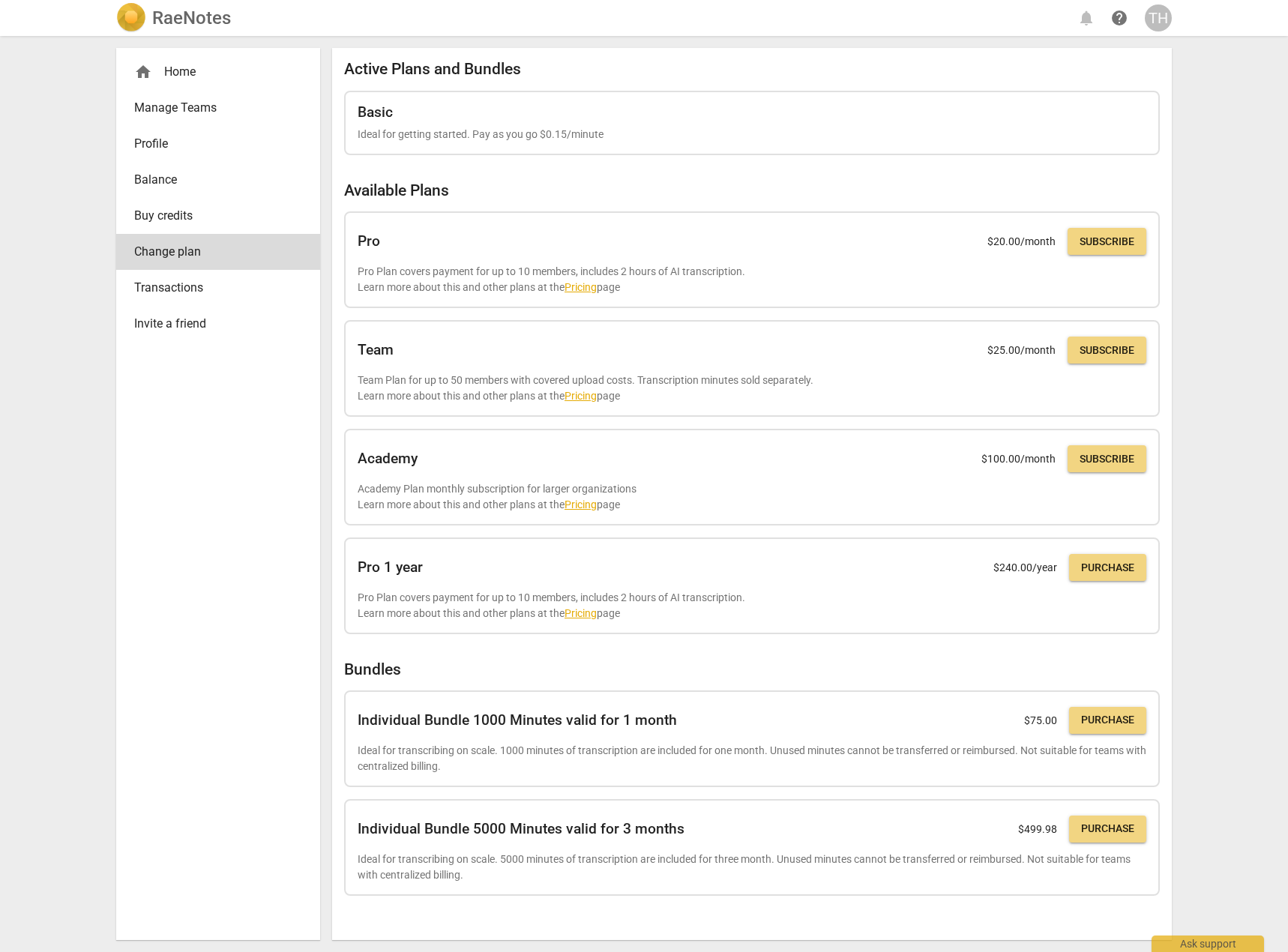
click at [1159, 21] on div "TH" at bounding box center [1158, 18] width 27 height 27
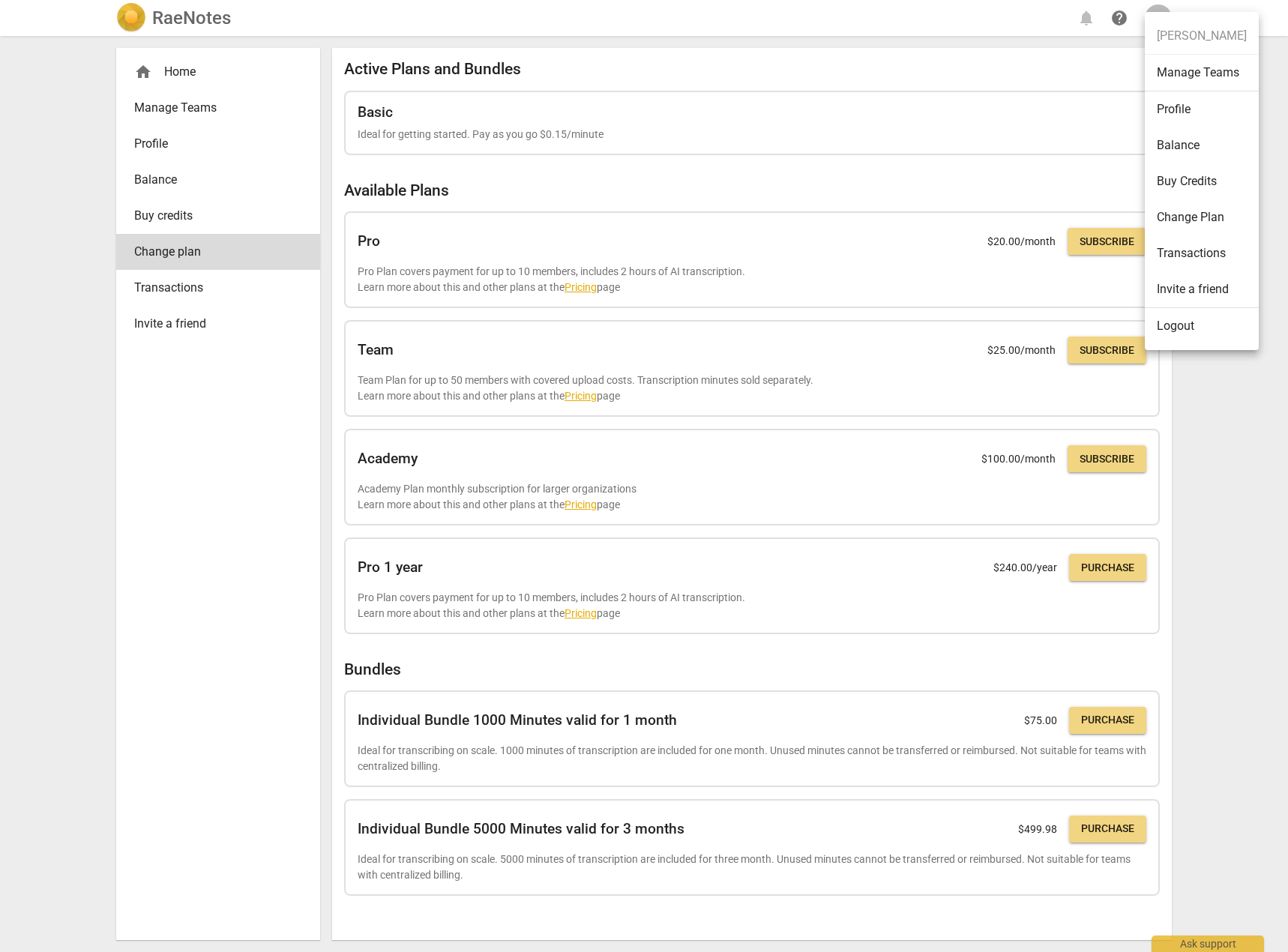
click at [223, 247] on div at bounding box center [644, 476] width 1288 height 952
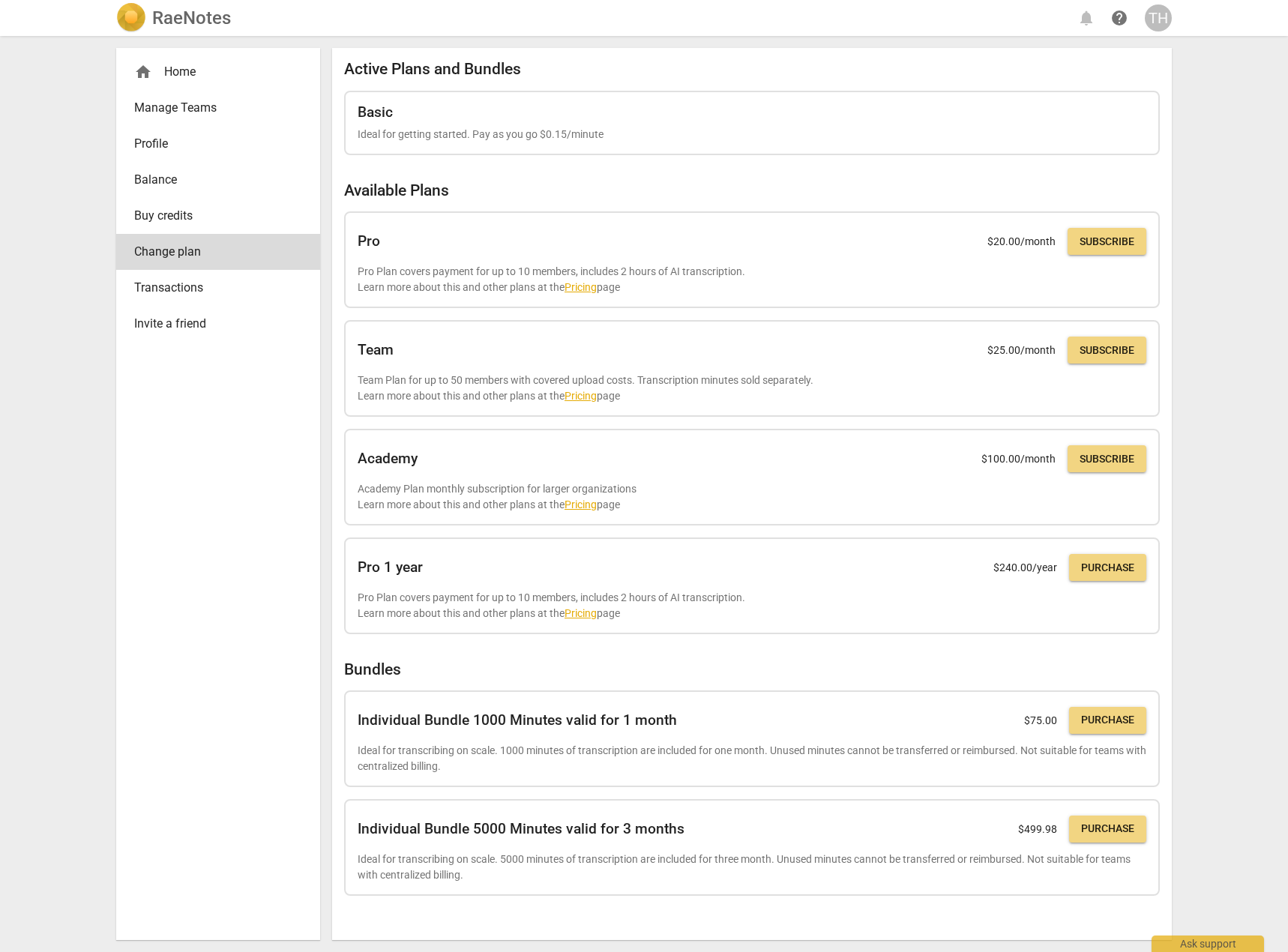
click at [177, 294] on span "Transactions" at bounding box center [212, 288] width 156 height 18
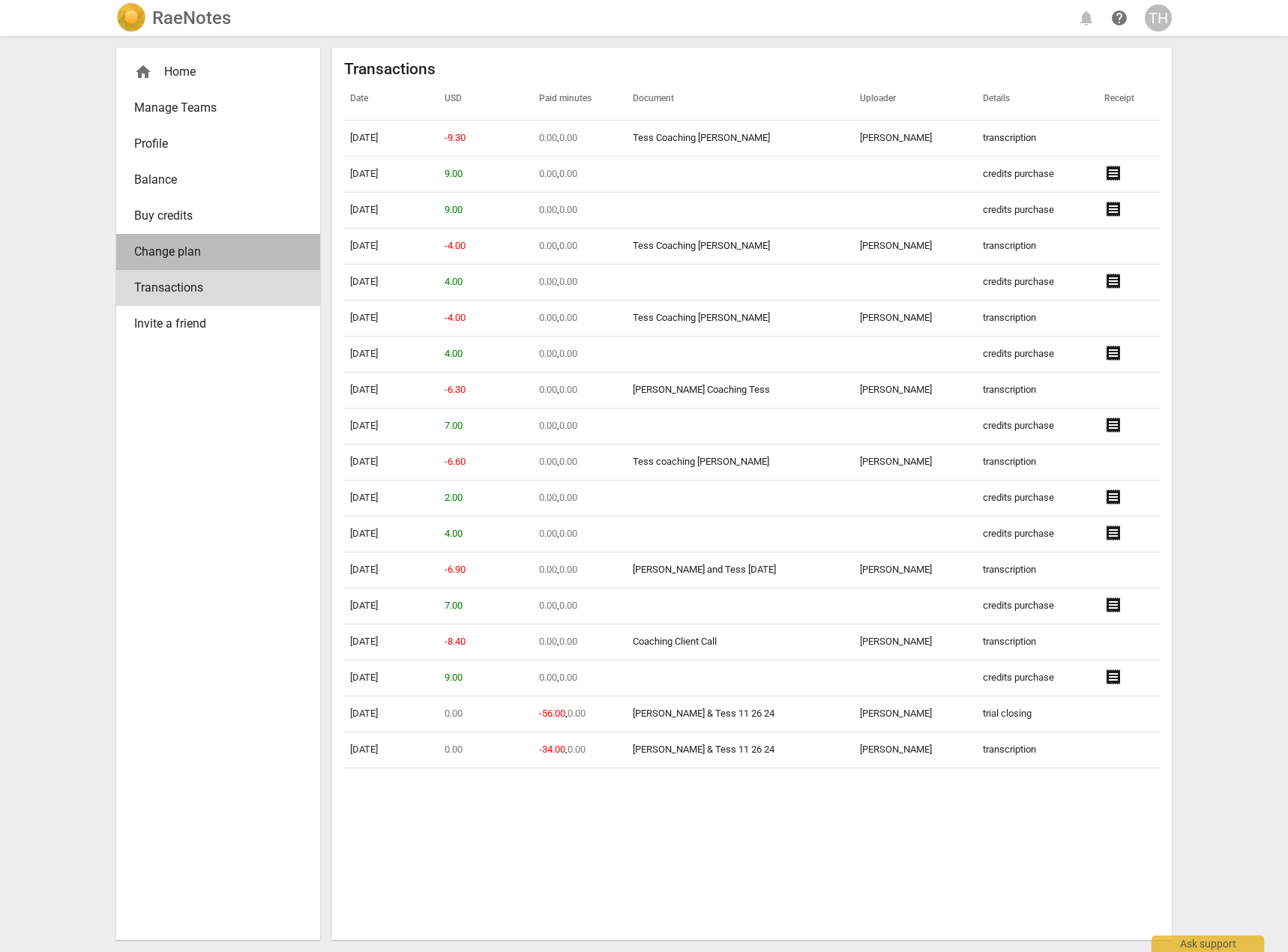
click at [166, 255] on span "Change plan" at bounding box center [212, 252] width 156 height 18
